Goal: Task Accomplishment & Management: Manage account settings

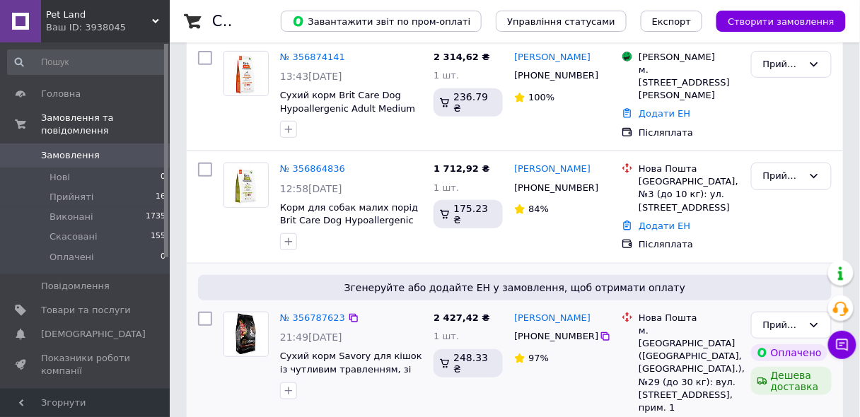
scroll to position [57, 0]
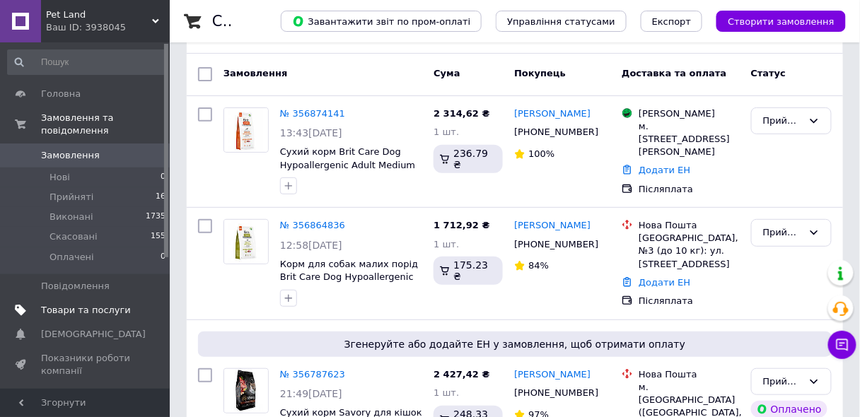
click at [103, 304] on span "Товари та послуги" at bounding box center [86, 310] width 90 height 13
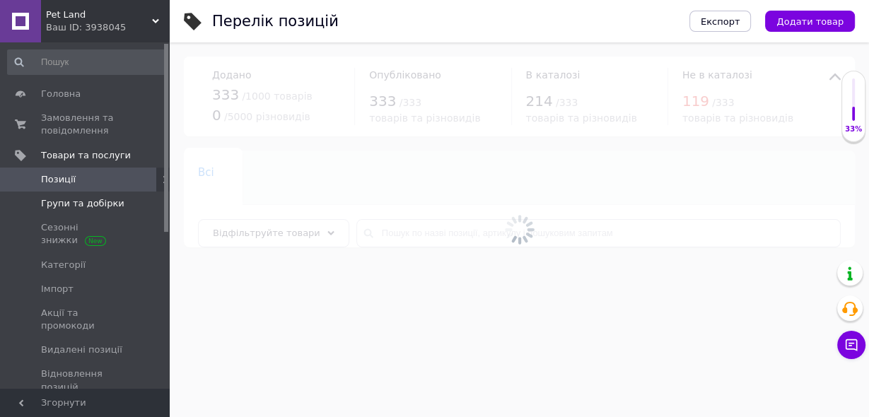
click at [89, 205] on span "Групи та добірки" at bounding box center [82, 203] width 83 height 13
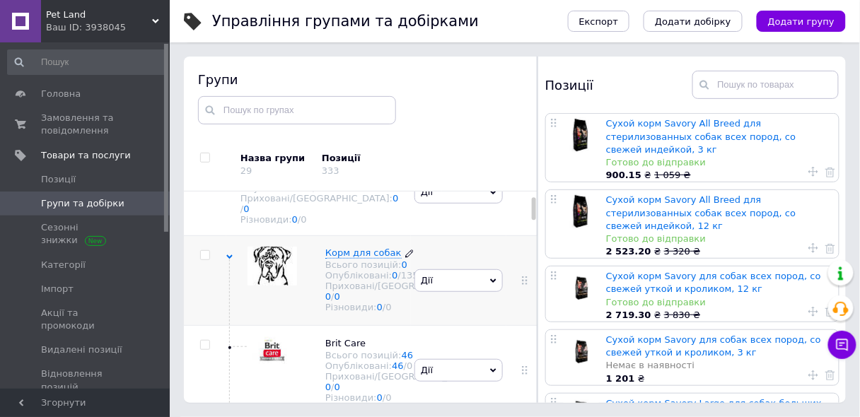
scroll to position [100, 0]
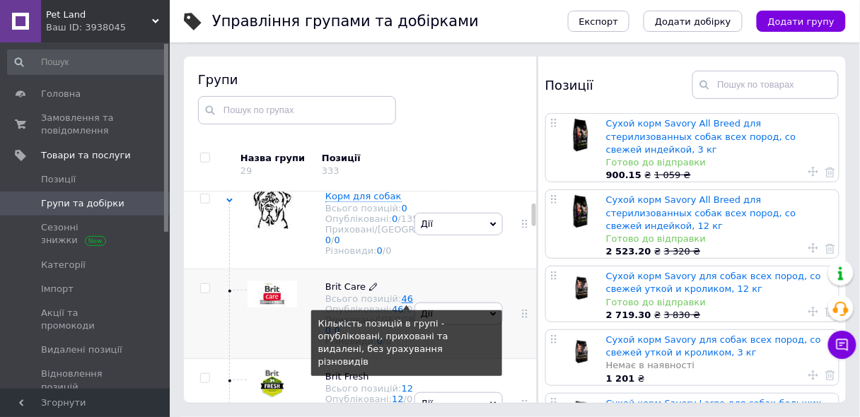
click at [402, 304] on link "46" at bounding box center [408, 299] width 12 height 11
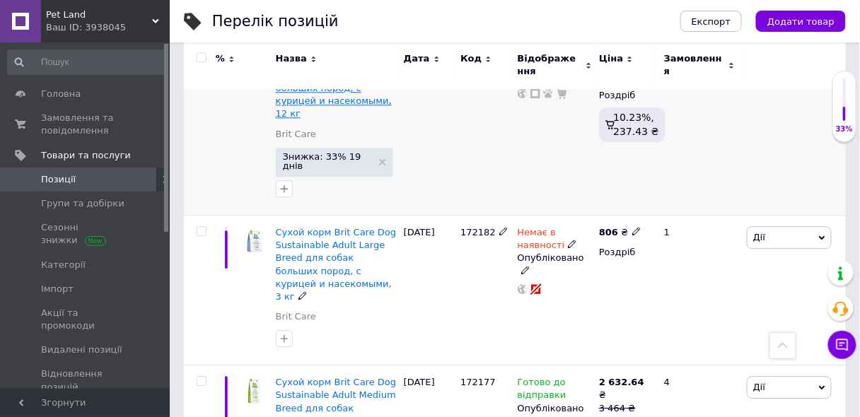
scroll to position [905, 0]
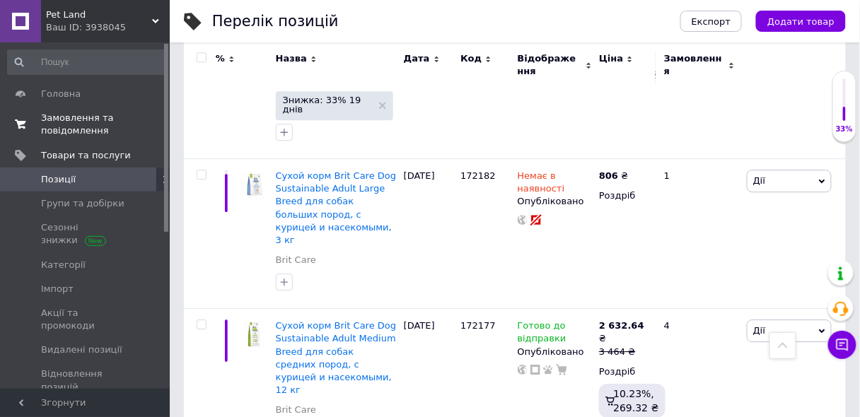
click at [86, 130] on span "Замовлення та повідомлення" at bounding box center [86, 124] width 90 height 25
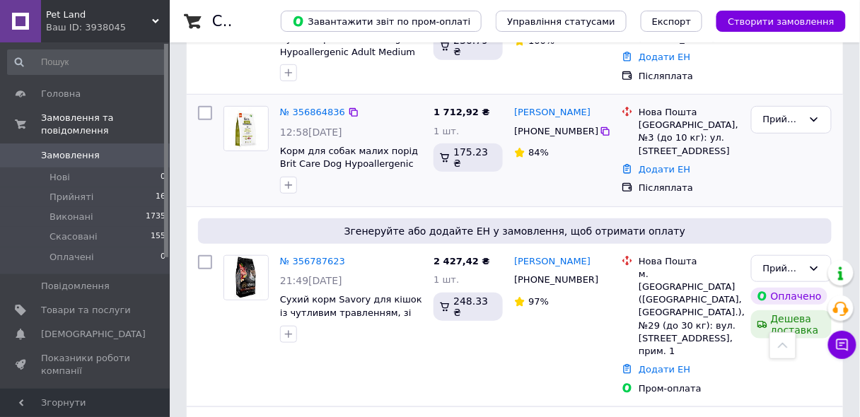
scroll to position [283, 0]
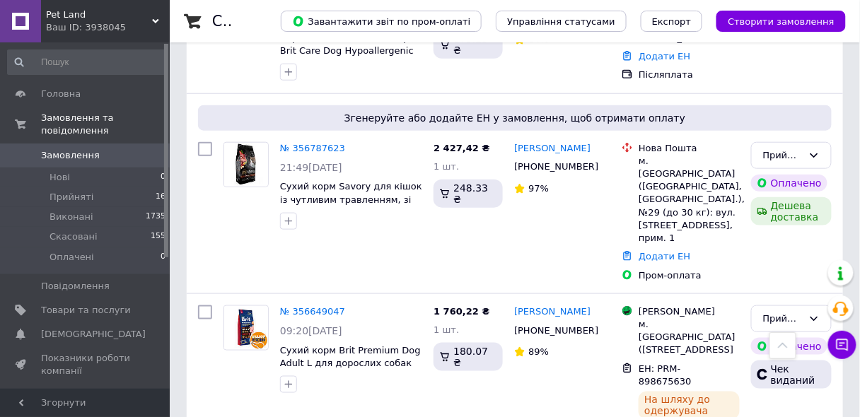
click at [309, 145] on link "№ 356787623" at bounding box center [312, 148] width 65 height 11
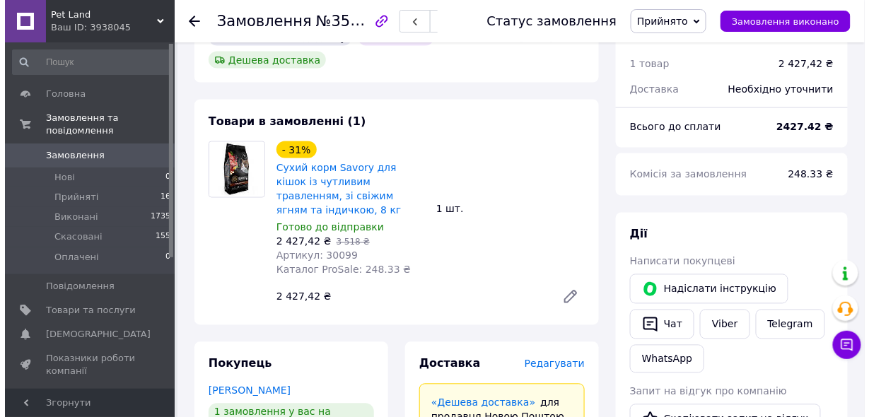
scroll to position [566, 0]
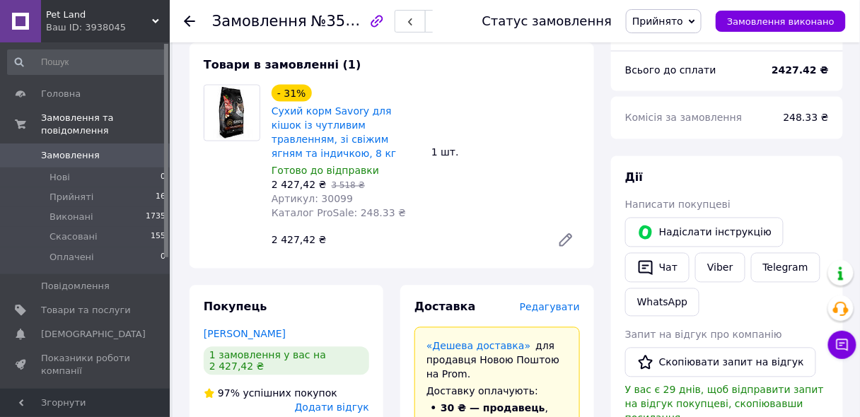
click at [569, 302] on span "Редагувати" at bounding box center [550, 307] width 60 height 11
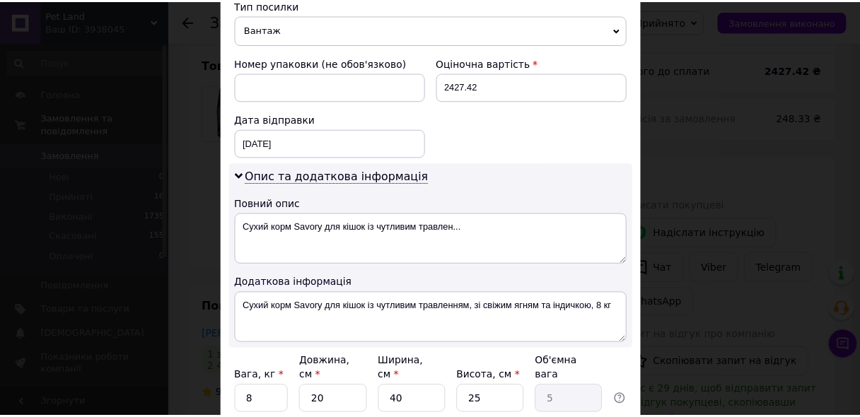
scroll to position [673, 0]
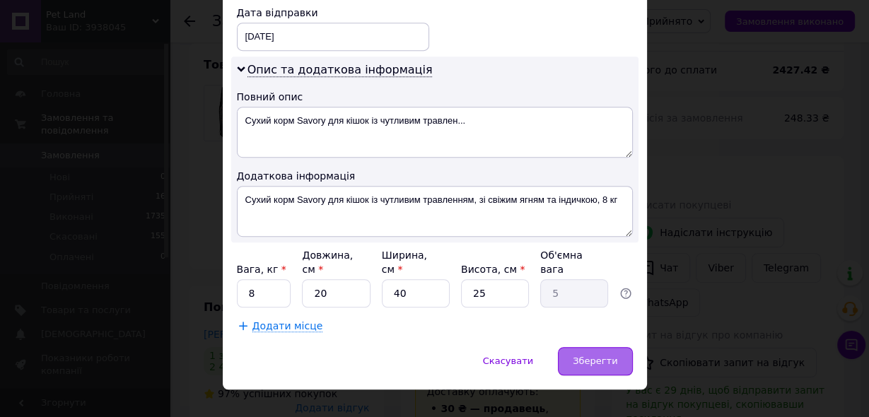
click at [589, 356] on span "Зберегти" at bounding box center [595, 361] width 45 height 11
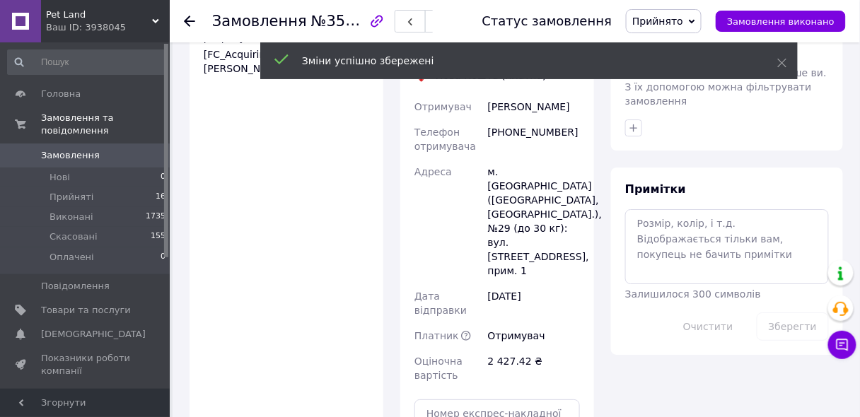
scroll to position [1188, 0]
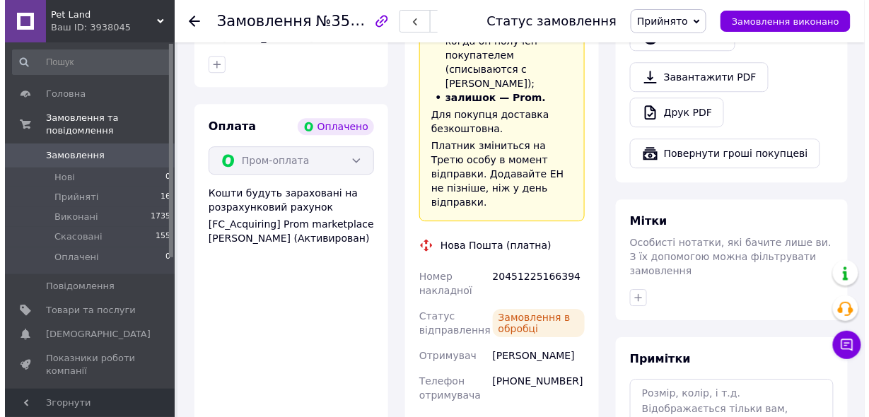
scroll to position [792, 0]
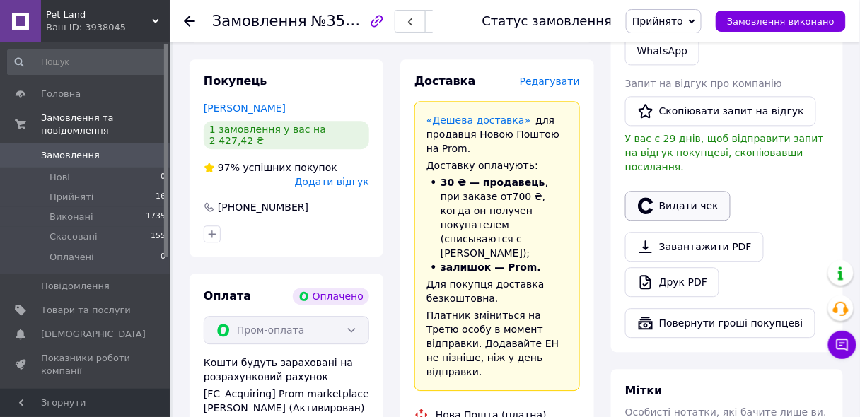
click at [658, 191] on button "Видати чек" at bounding box center [677, 206] width 105 height 30
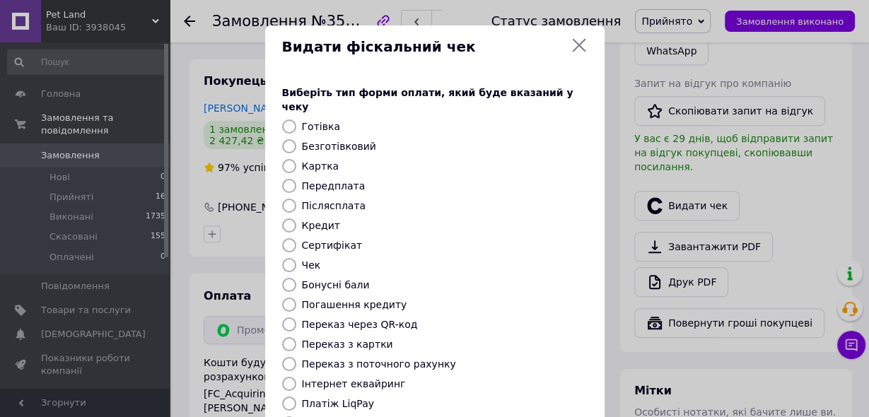
click at [337, 141] on label "Безготівковий" at bounding box center [339, 146] width 74 height 11
click at [296, 139] on input "Безготівковий" at bounding box center [289, 146] width 14 height 14
radio input "true"
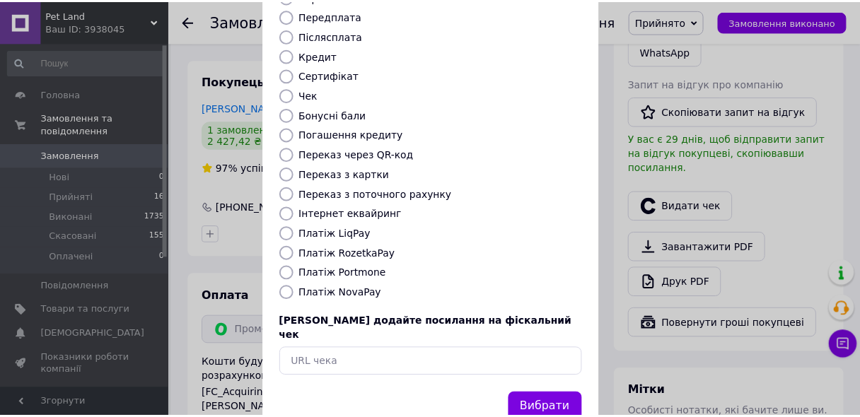
scroll to position [190, 0]
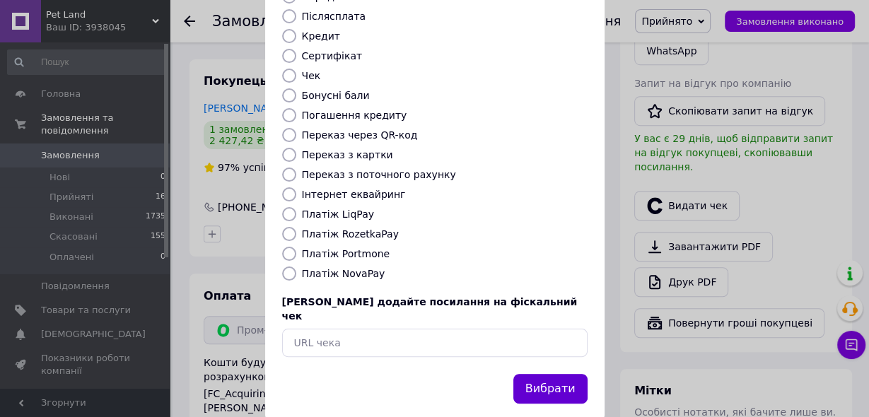
click at [557, 374] on button "Вибрати" at bounding box center [551, 389] width 74 height 30
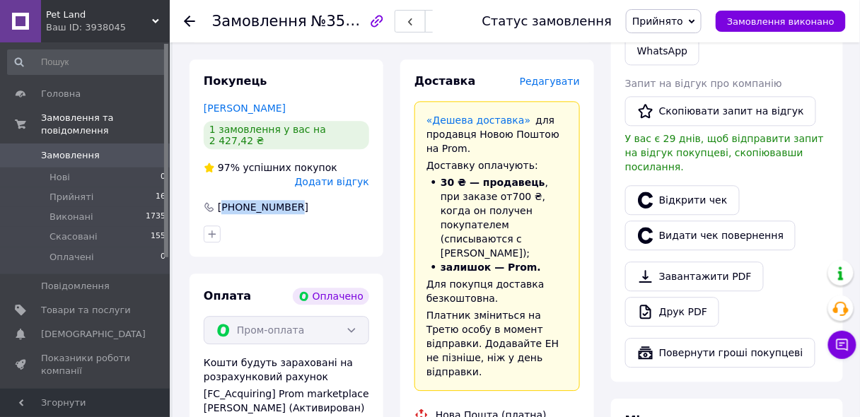
drag, startPoint x: 295, startPoint y: 141, endPoint x: 225, endPoint y: 147, distance: 70.3
click at [224, 200] on div "[PHONE_NUMBER]" at bounding box center [286, 207] width 168 height 14
copy div "380953464043"
click at [190, 17] on icon at bounding box center [189, 21] width 11 height 11
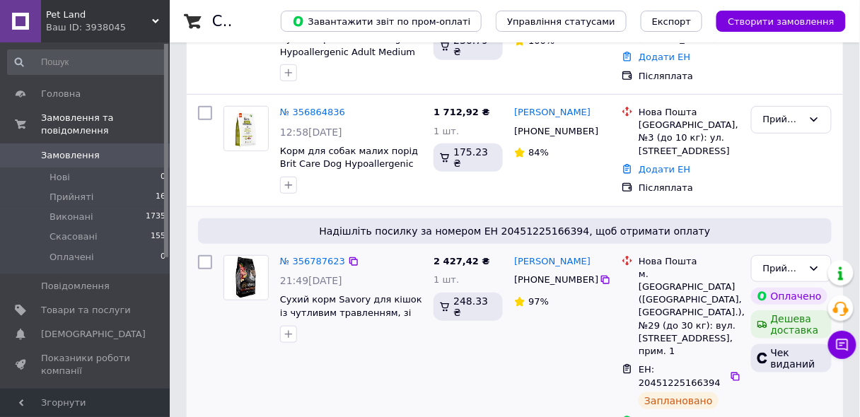
scroll to position [113, 0]
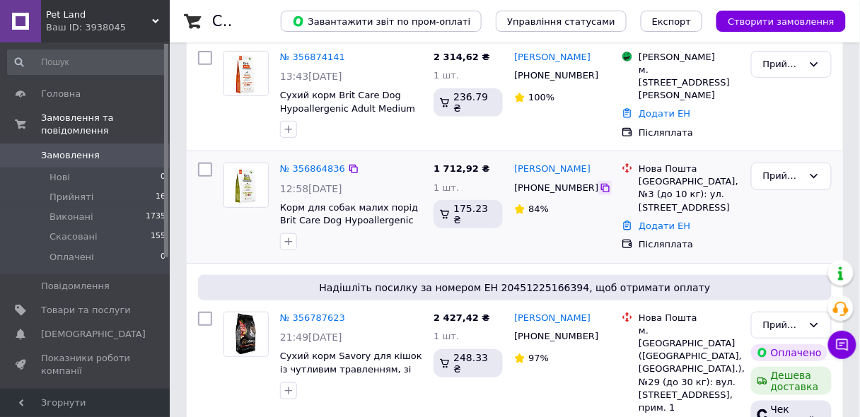
click at [600, 187] on icon at bounding box center [605, 188] width 11 height 11
drag, startPoint x: 514, startPoint y: 167, endPoint x: 602, endPoint y: 172, distance: 87.9
click at [602, 172] on div "[PERSON_NAME]" at bounding box center [562, 169] width 99 height 16
copy link "[PERSON_NAME]"
click at [660, 226] on link "Додати ЕН" at bounding box center [665, 226] width 52 height 11
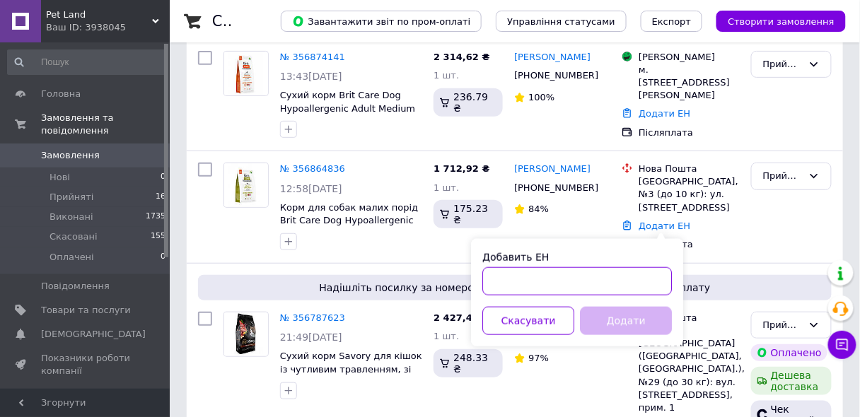
paste input "20451225176133"
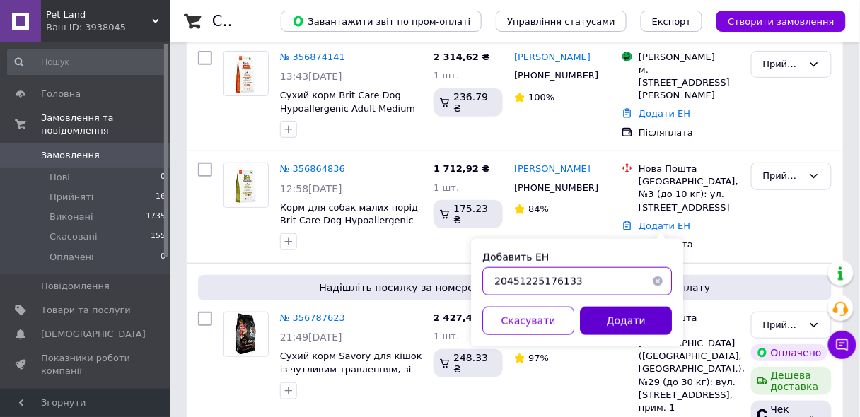
type input "20451225176133"
click at [631, 319] on button "Додати" at bounding box center [626, 321] width 92 height 28
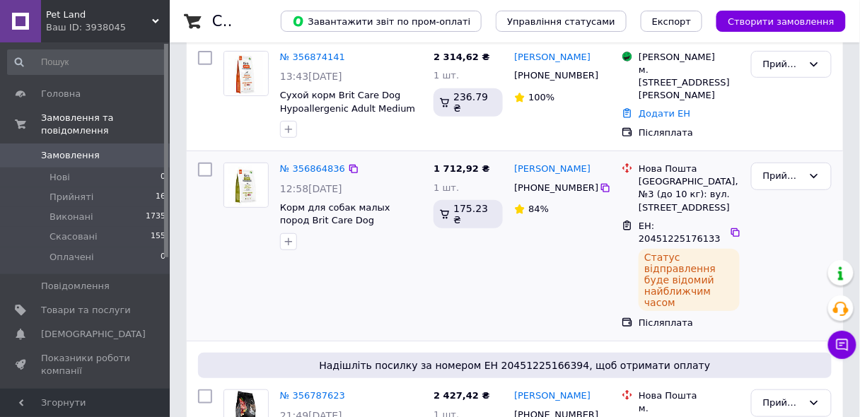
click at [318, 173] on div "№ 356864836" at bounding box center [313, 169] width 68 height 16
click at [318, 171] on link "№ 356864836" at bounding box center [312, 168] width 65 height 11
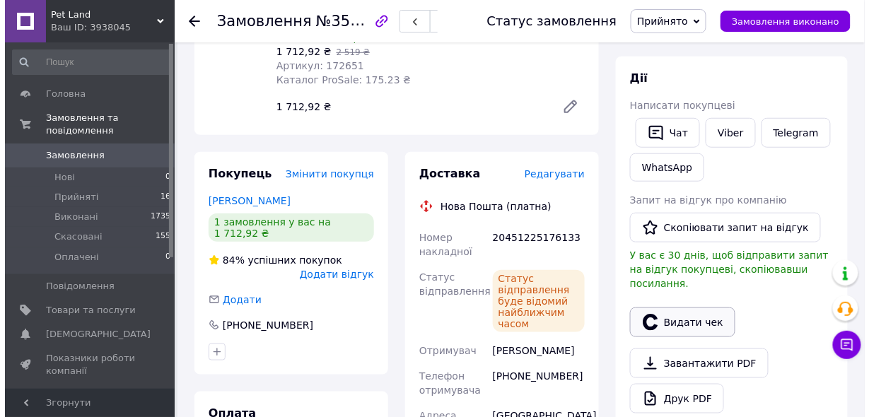
scroll to position [283, 0]
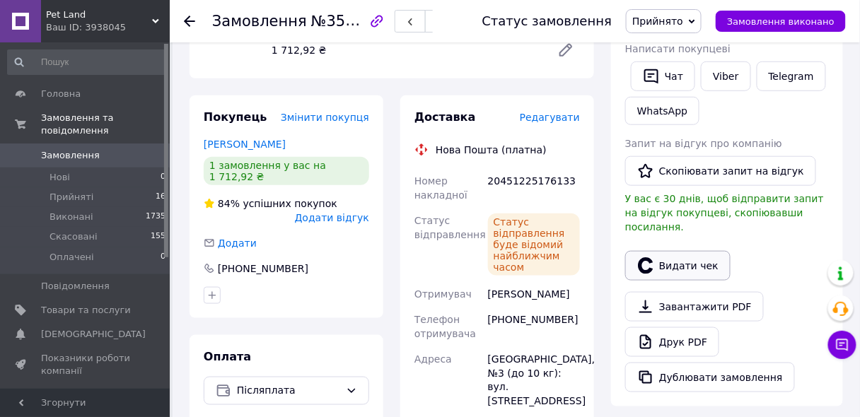
click at [666, 251] on button "Видати чек" at bounding box center [677, 266] width 105 height 30
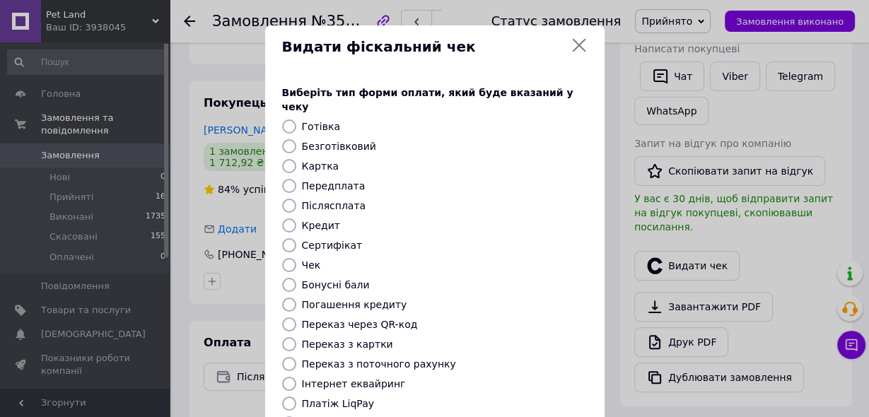
click at [289, 139] on input "Безготівковий" at bounding box center [289, 146] width 14 height 14
radio input "true"
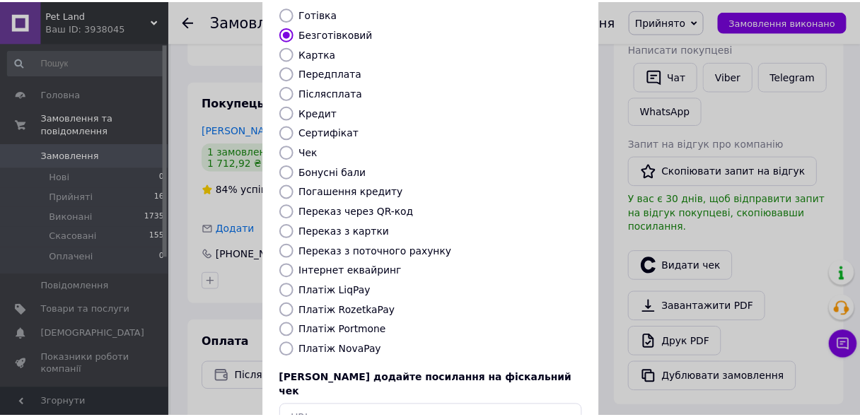
scroll to position [190, 0]
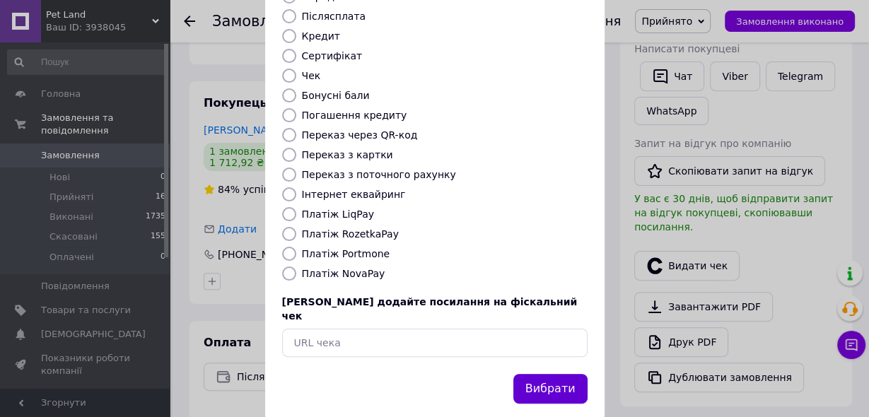
click at [558, 374] on button "Вибрати" at bounding box center [551, 389] width 74 height 30
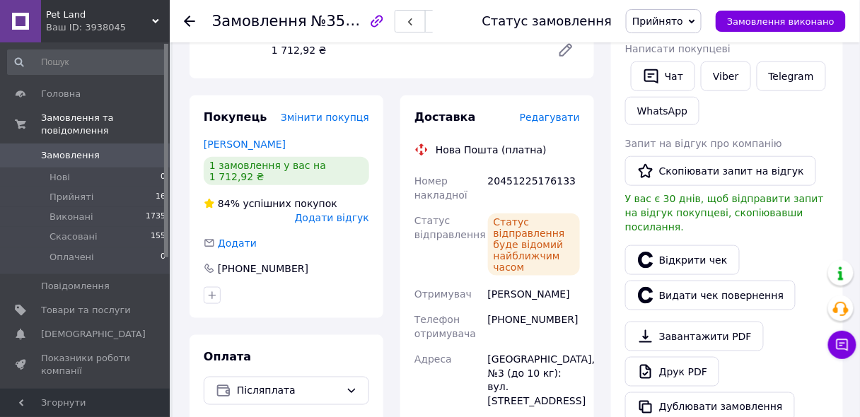
click at [185, 21] on use at bounding box center [189, 21] width 11 height 11
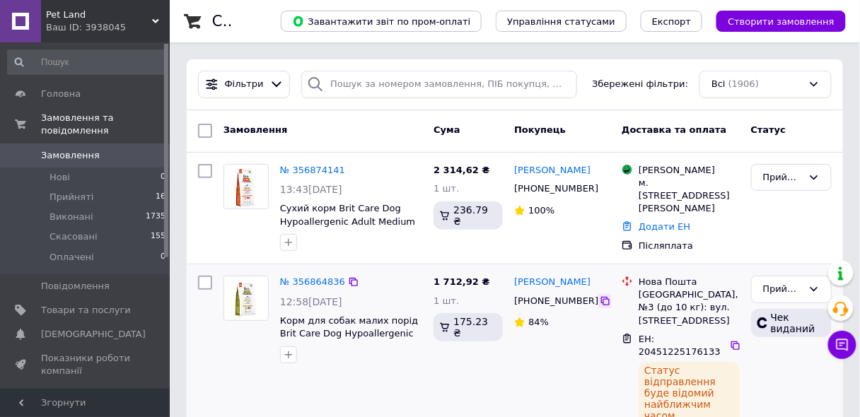
click at [600, 301] on icon at bounding box center [605, 301] width 11 height 11
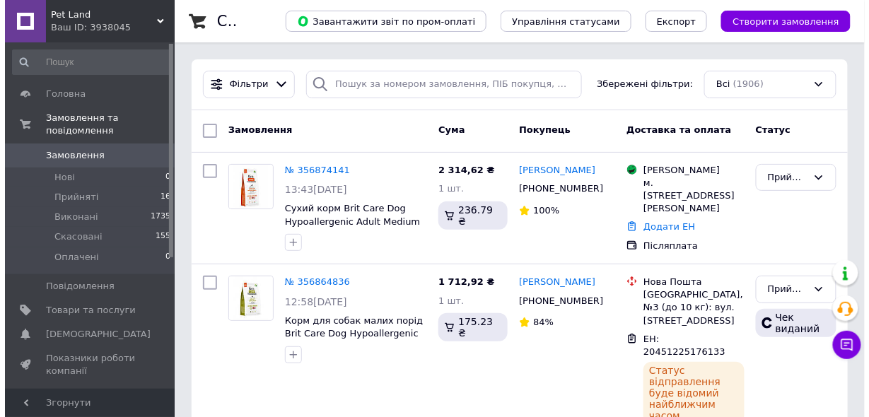
scroll to position [57, 0]
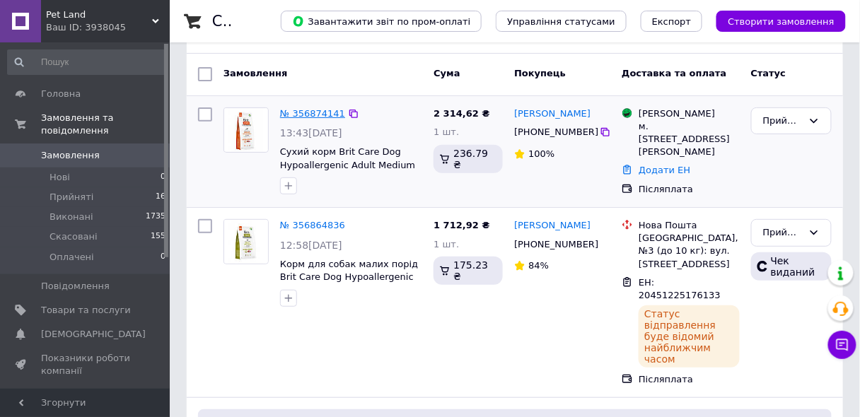
click at [309, 110] on link "№ 356874141" at bounding box center [312, 113] width 65 height 11
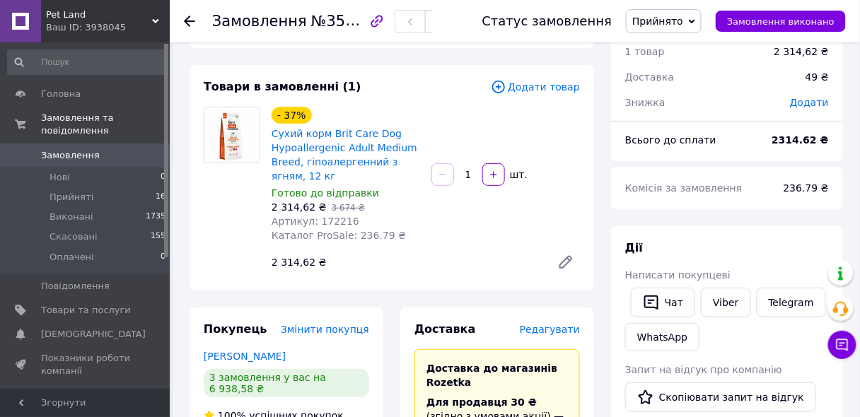
click at [567, 331] on span "Редагувати" at bounding box center [550, 329] width 60 height 11
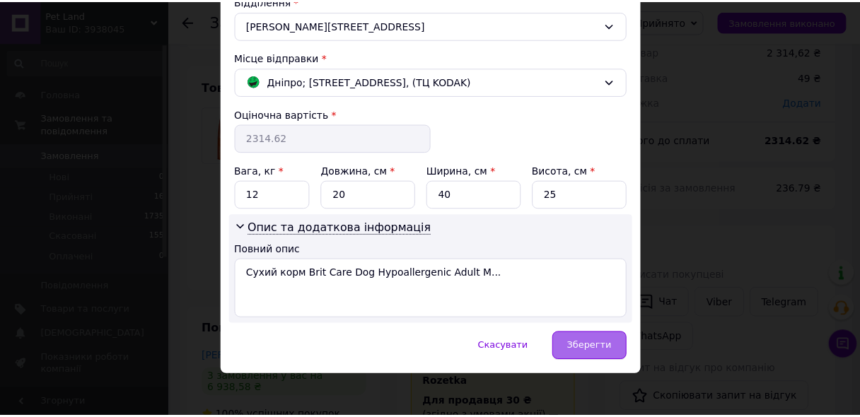
scroll to position [453, 0]
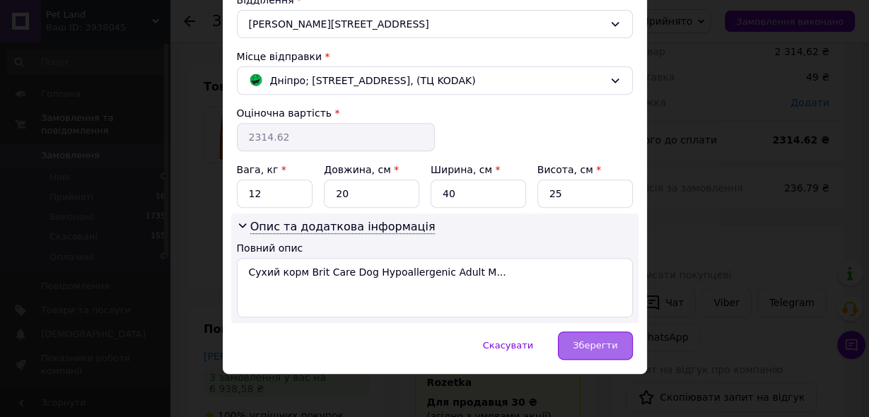
click at [585, 344] on span "Зберегти" at bounding box center [595, 345] width 45 height 11
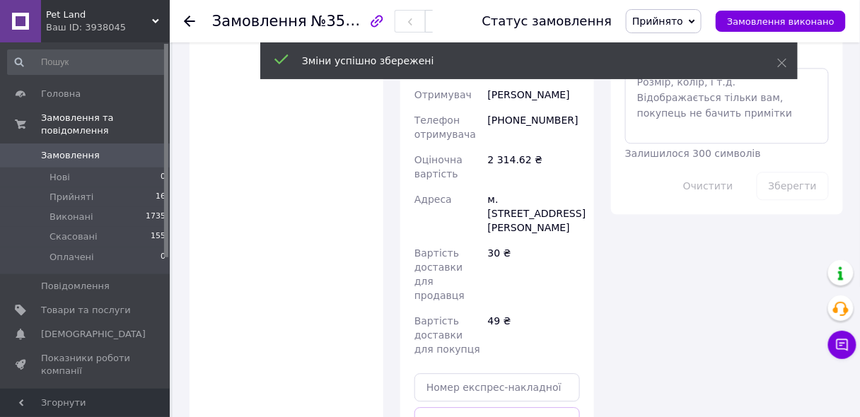
scroll to position [905, 0]
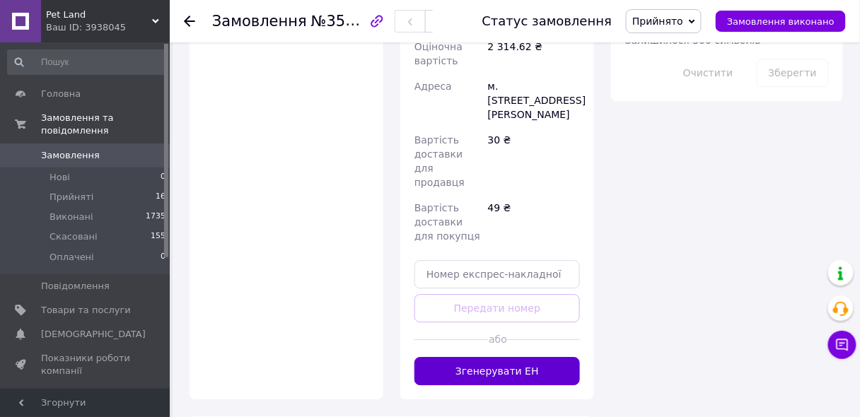
click at [500, 357] on button "Згенерувати ЕН" at bounding box center [498, 371] width 166 height 28
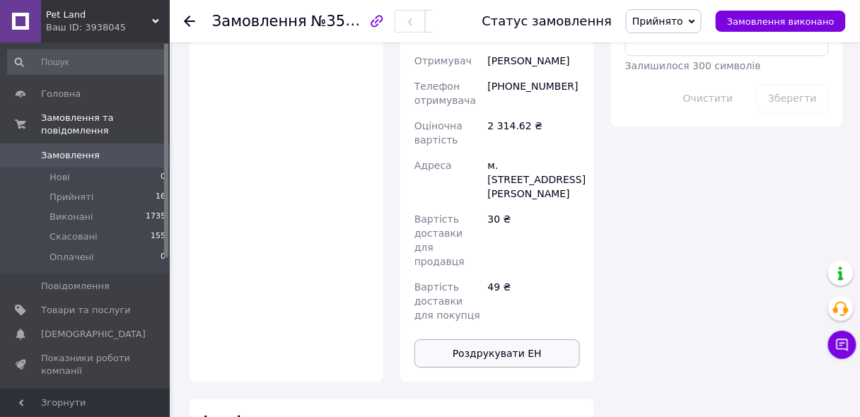
click at [488, 340] on button "Роздрукувати ЕН" at bounding box center [498, 354] width 166 height 28
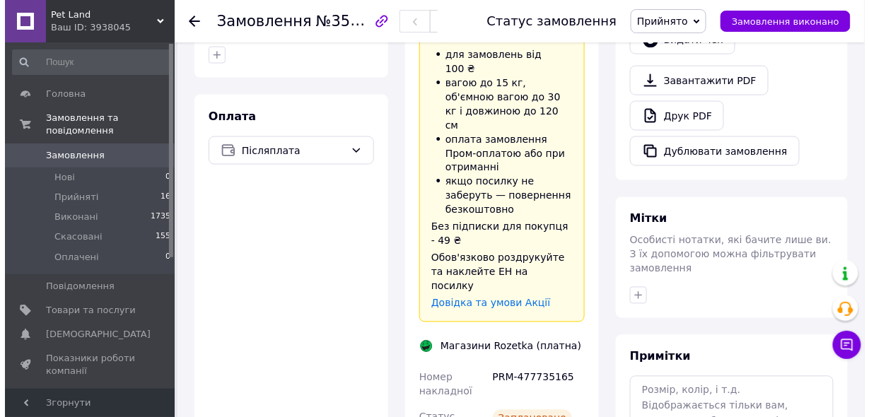
scroll to position [340, 0]
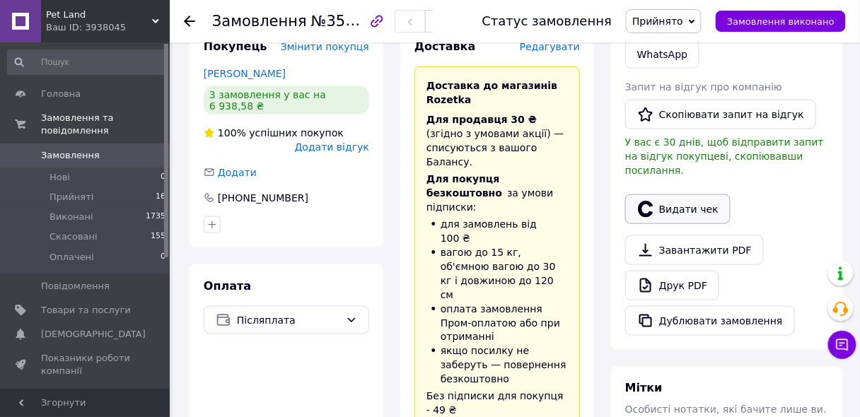
click at [665, 195] on button "Видати чек" at bounding box center [677, 210] width 105 height 30
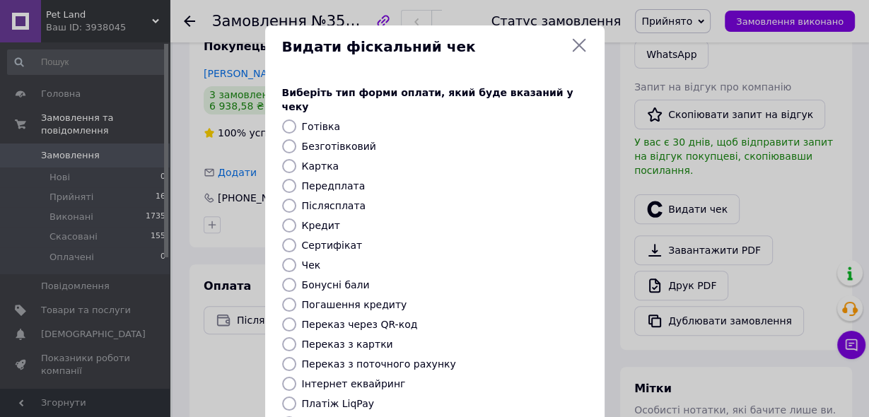
click at [353, 141] on label "Безготівковий" at bounding box center [339, 146] width 74 height 11
click at [296, 139] on input "Безготівковий" at bounding box center [289, 146] width 14 height 14
radio input "true"
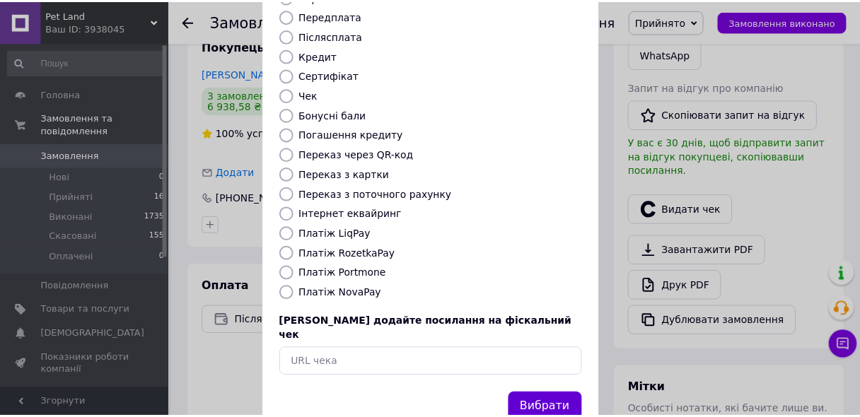
scroll to position [190, 0]
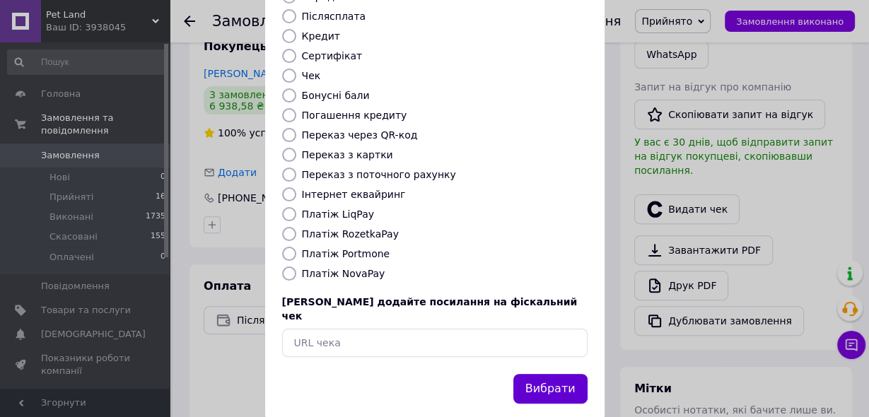
click at [542, 374] on button "Вибрати" at bounding box center [551, 389] width 74 height 30
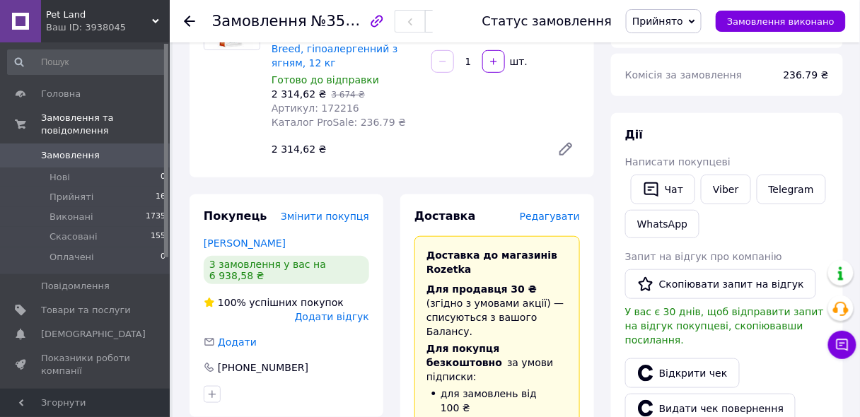
scroll to position [0, 0]
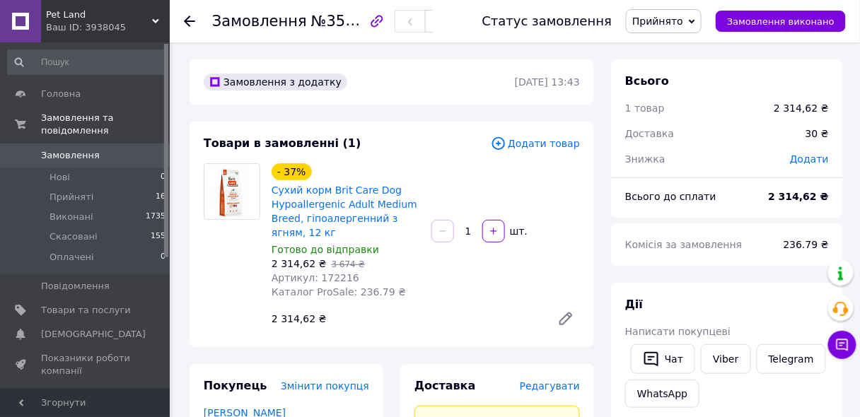
click at [191, 20] on icon at bounding box center [189, 21] width 11 height 11
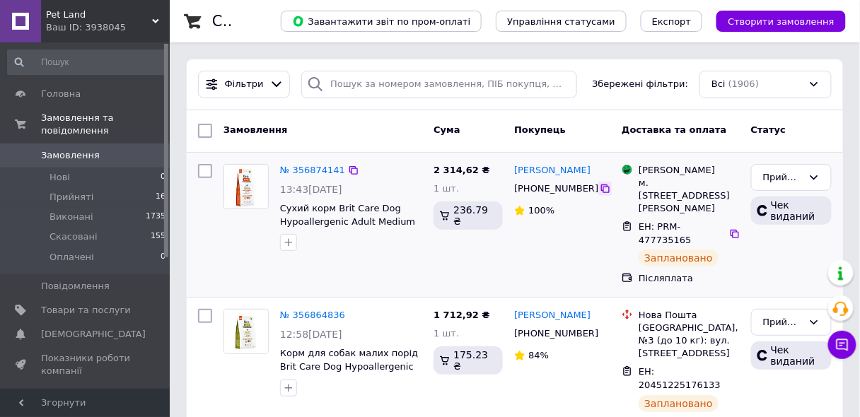
click at [600, 189] on icon at bounding box center [605, 188] width 11 height 11
